Goal: Navigation & Orientation: Find specific page/section

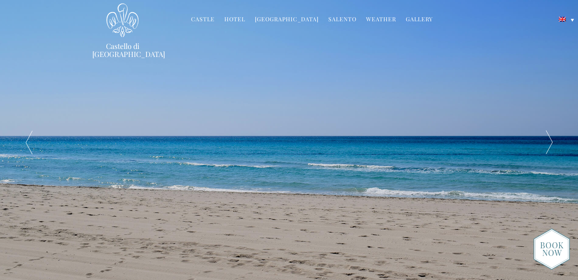
click at [261, 83] on div "A Family Home Opens its Doors in Salento – Puglia – Italy" at bounding box center [290, 142] width 404 height 285
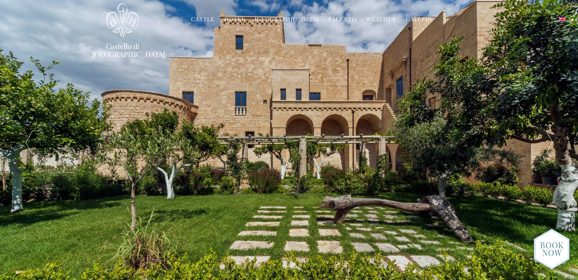
click at [236, 19] on link "Hotel" at bounding box center [234, 19] width 21 height 9
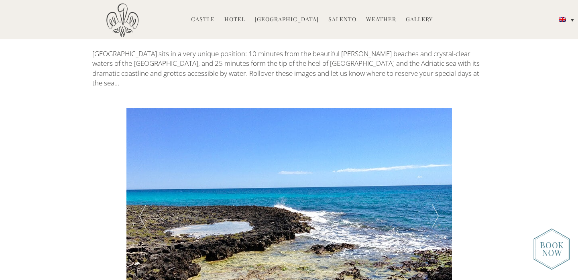
scroll to position [1339, 0]
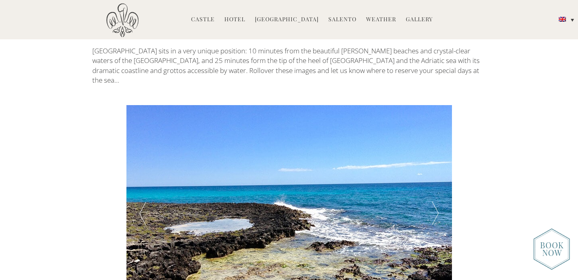
click at [438, 152] on div at bounding box center [435, 213] width 33 height 217
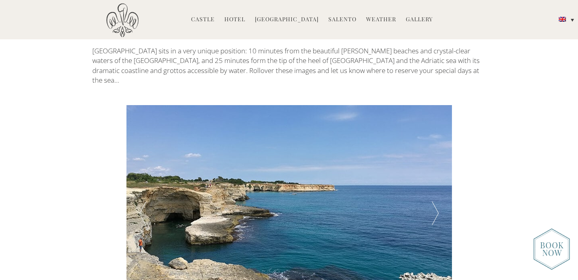
click at [438, 152] on div at bounding box center [435, 213] width 33 height 217
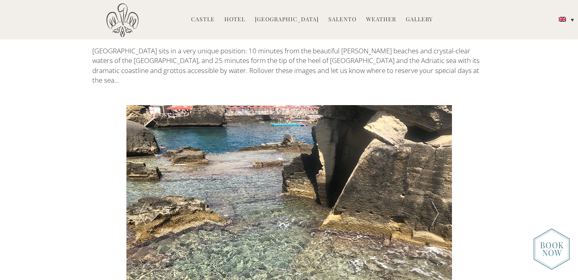
click at [438, 152] on div at bounding box center [435, 213] width 33 height 217
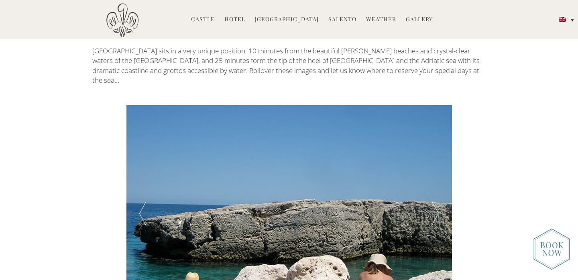
click at [140, 153] on div at bounding box center [142, 213] width 33 height 217
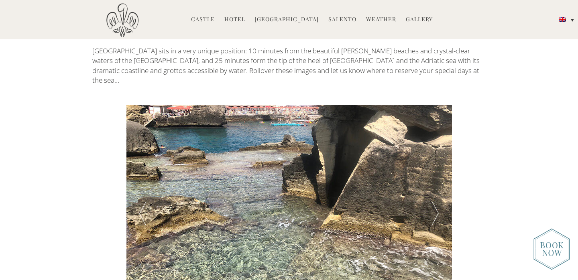
click at [268, 161] on div at bounding box center [288, 213] width 325 height 217
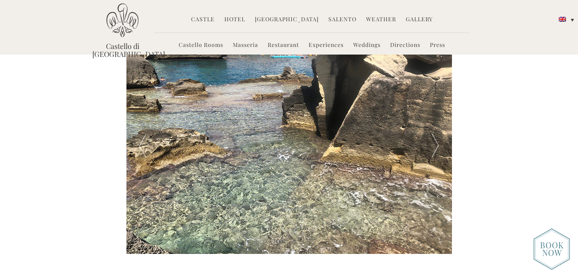
scroll to position [1396, 0]
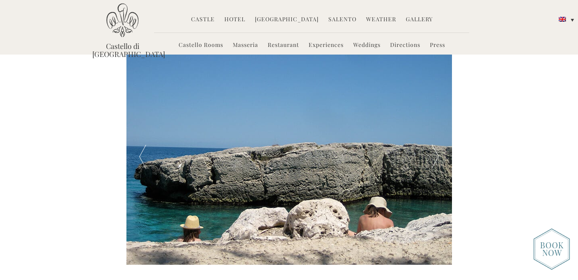
click at [438, 99] on div at bounding box center [435, 156] width 33 height 217
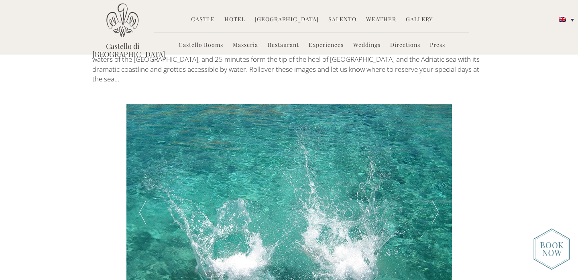
scroll to position [1335, 0]
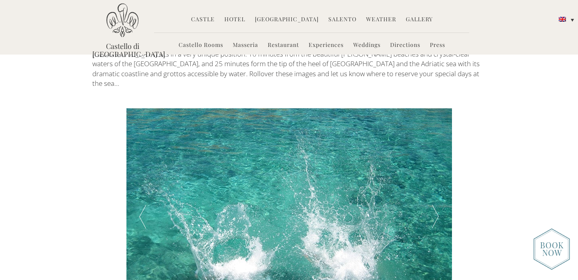
click at [437, 150] on div at bounding box center [435, 216] width 33 height 217
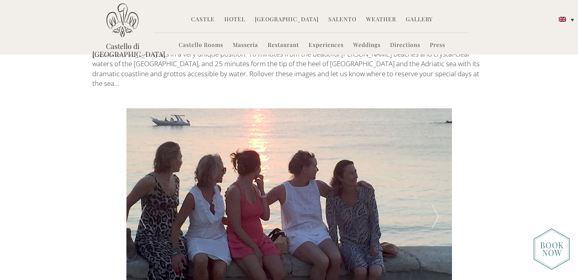
click at [437, 150] on div at bounding box center [435, 216] width 33 height 217
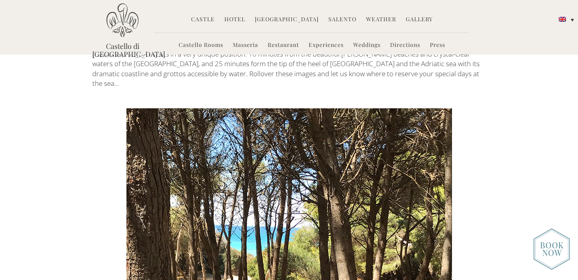
click at [439, 152] on div at bounding box center [435, 216] width 33 height 217
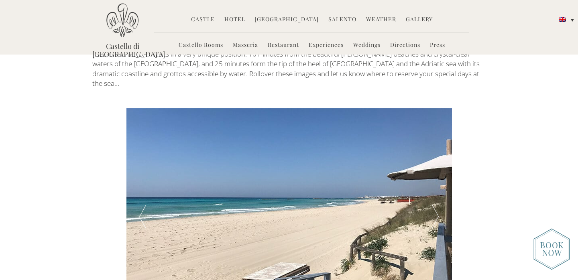
click at [439, 153] on div at bounding box center [435, 216] width 33 height 217
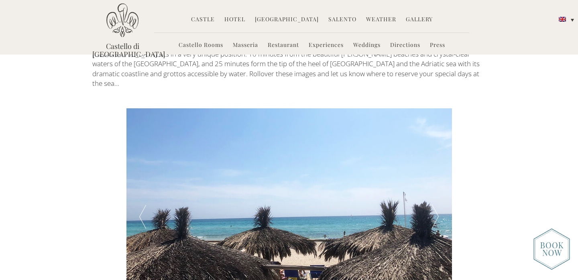
click at [438, 153] on div at bounding box center [435, 216] width 33 height 217
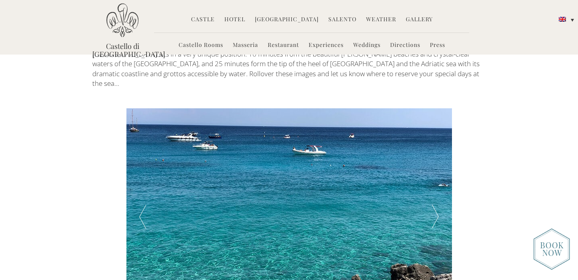
click at [439, 155] on div at bounding box center [435, 216] width 33 height 217
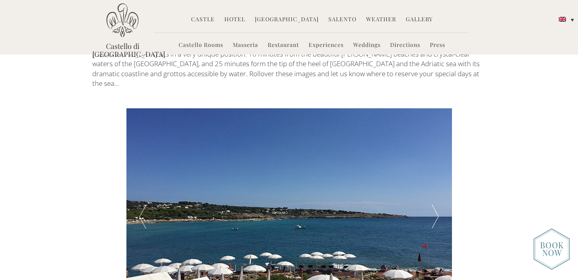
click at [439, 156] on div at bounding box center [435, 216] width 33 height 217
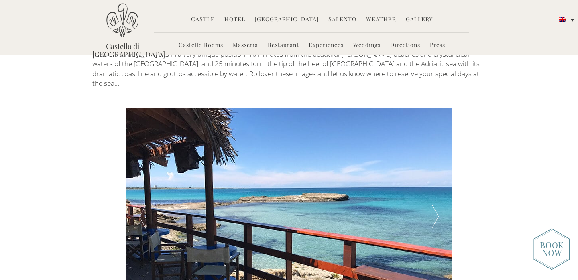
click at [315, 214] on div at bounding box center [288, 216] width 325 height 217
click at [434, 160] on div at bounding box center [435, 216] width 33 height 217
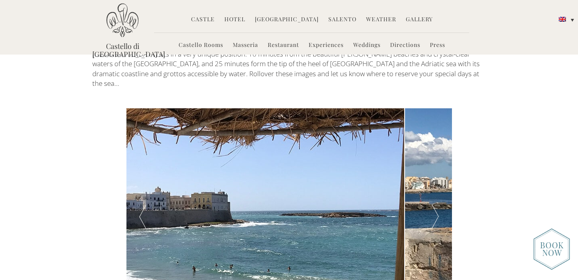
click at [435, 163] on div at bounding box center [435, 216] width 33 height 217
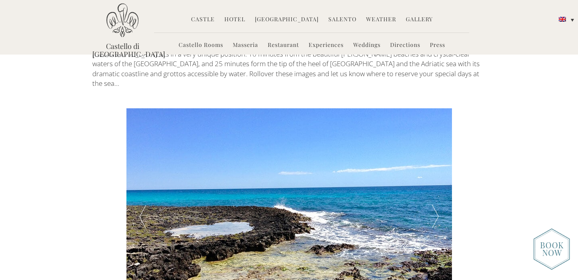
click at [244, 46] on link "Masseria" at bounding box center [245, 45] width 25 height 9
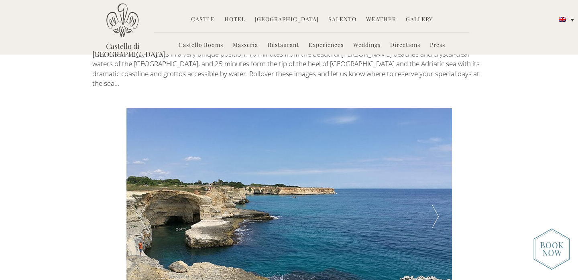
click at [244, 46] on link "Masseria" at bounding box center [245, 45] width 25 height 9
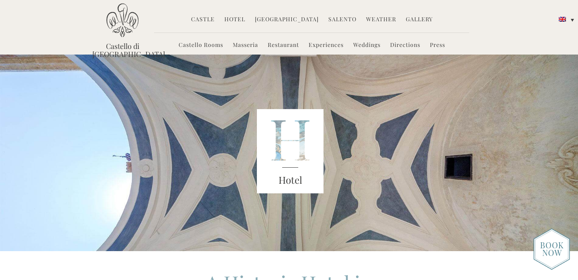
click at [287, 46] on link "Restaurant" at bounding box center [283, 45] width 31 height 9
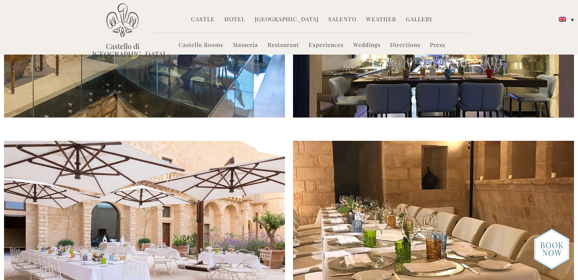
scroll to position [692, 0]
